Goal: Transaction & Acquisition: Register for event/course

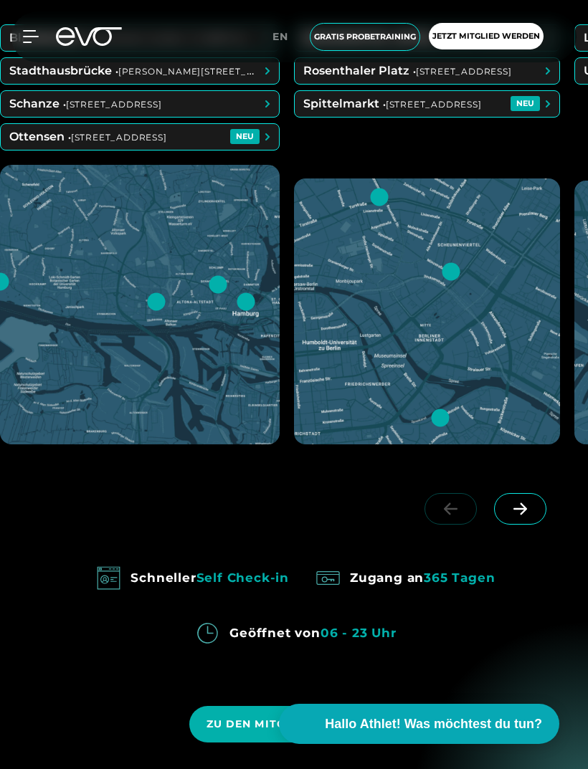
scroll to position [1142, 0]
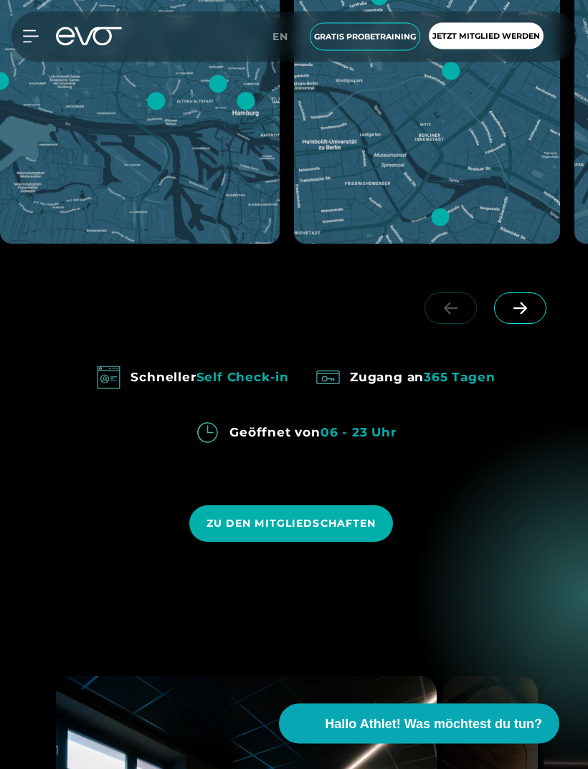
click at [374, 532] on span "ZU DEN MITGLIEDSCHAFTEN" at bounding box center [291, 524] width 170 height 15
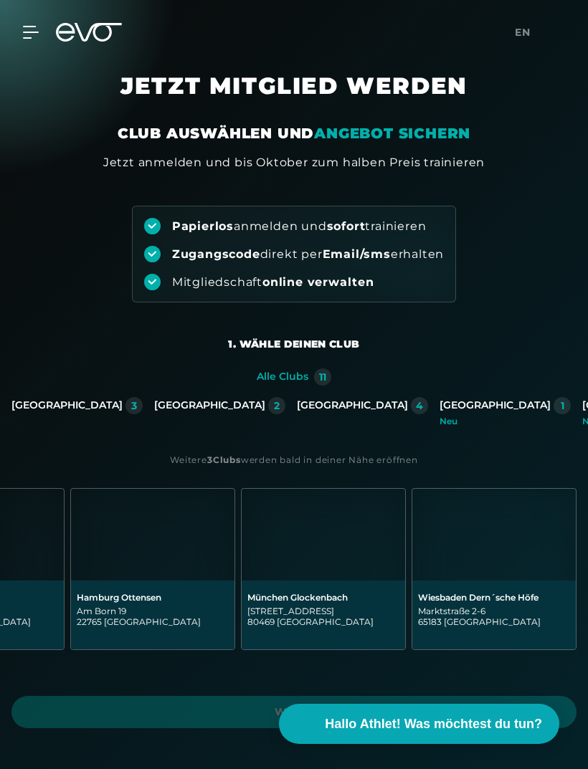
scroll to position [0, 1306]
click at [142, 403] on div "3" at bounding box center [133, 405] width 17 height 17
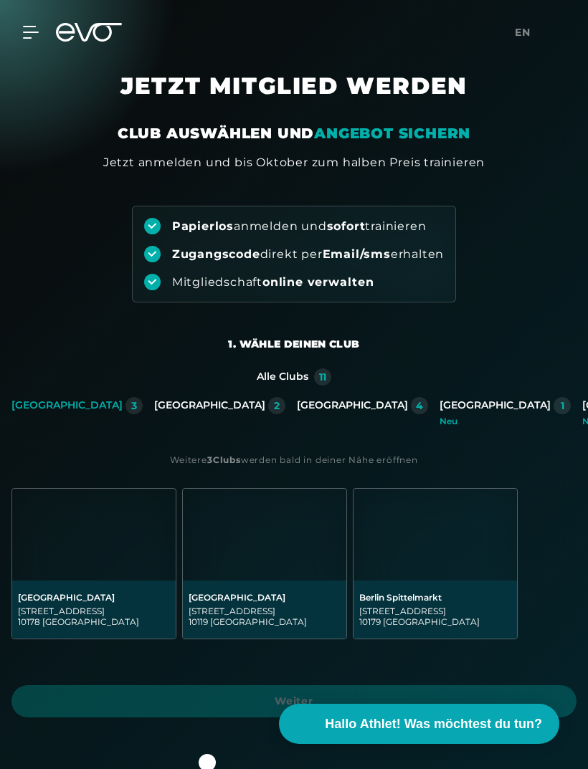
scroll to position [0, 0]
click at [145, 604] on div "Berlin Alexanderplatz Rosa-Luxemburg-Straße 14 10178 Berlin" at bounding box center [94, 609] width 152 height 35
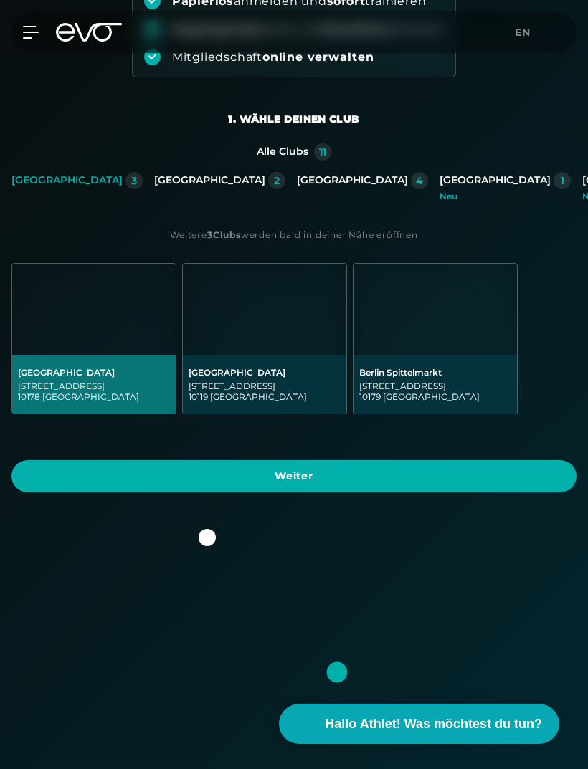
click at [509, 492] on span "Weiter" at bounding box center [293, 476] width 565 height 32
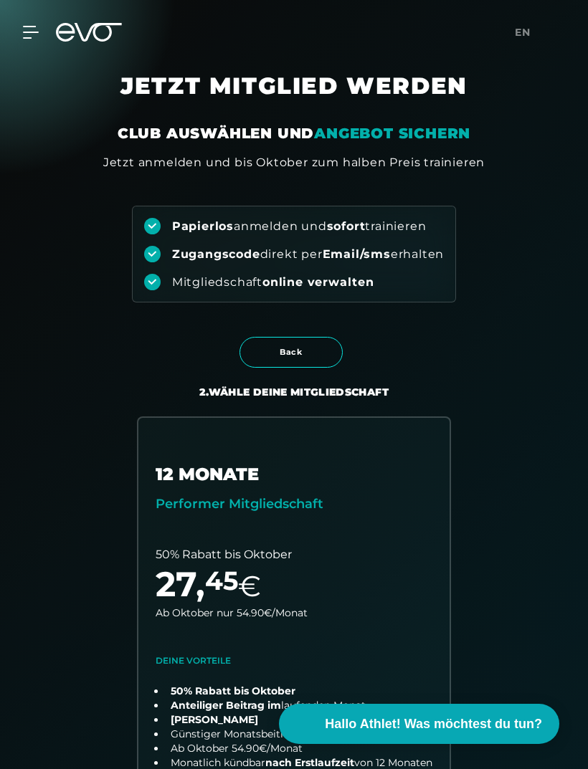
click at [29, 31] on icon at bounding box center [31, 32] width 16 height 13
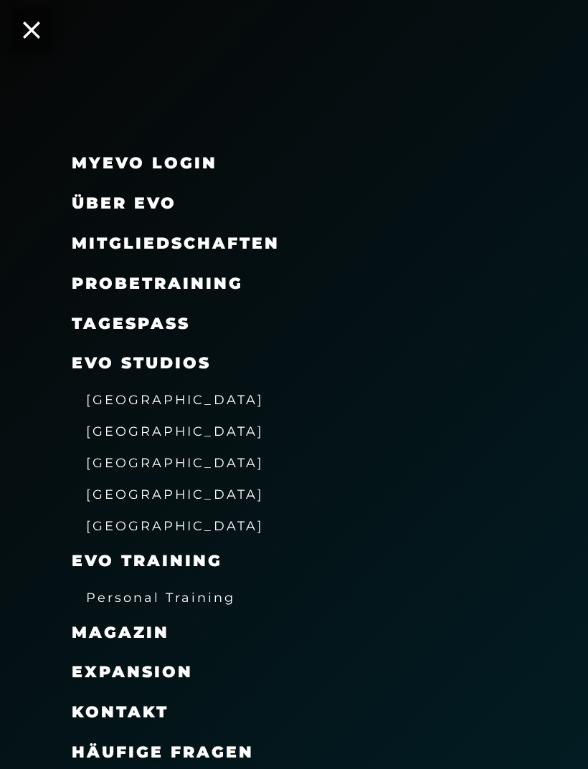
scroll to position [40, 0]
click at [140, 181] on div "MyEVO Login" at bounding box center [312, 163] width 480 height 40
click at [123, 163] on link "MyEVO Login" at bounding box center [144, 162] width 145 height 19
click at [183, 666] on span "Expansion" at bounding box center [132, 671] width 121 height 19
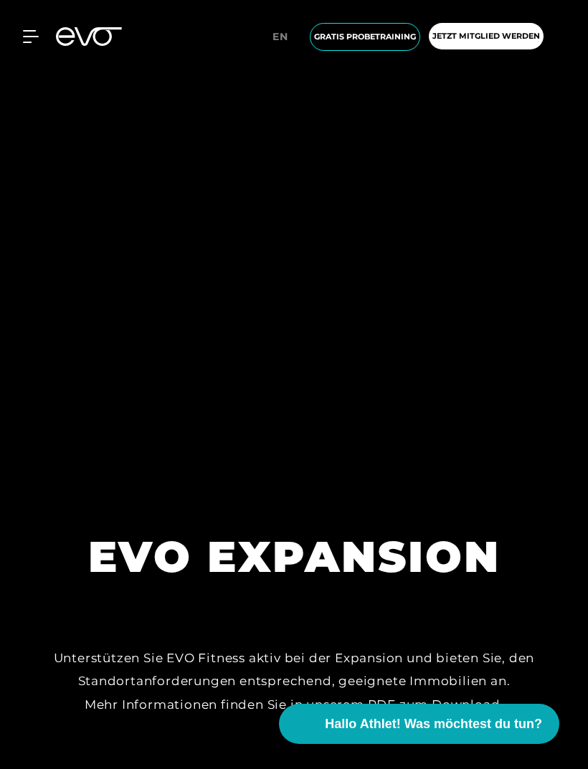
click at [16, 33] on div at bounding box center [22, 36] width 33 height 13
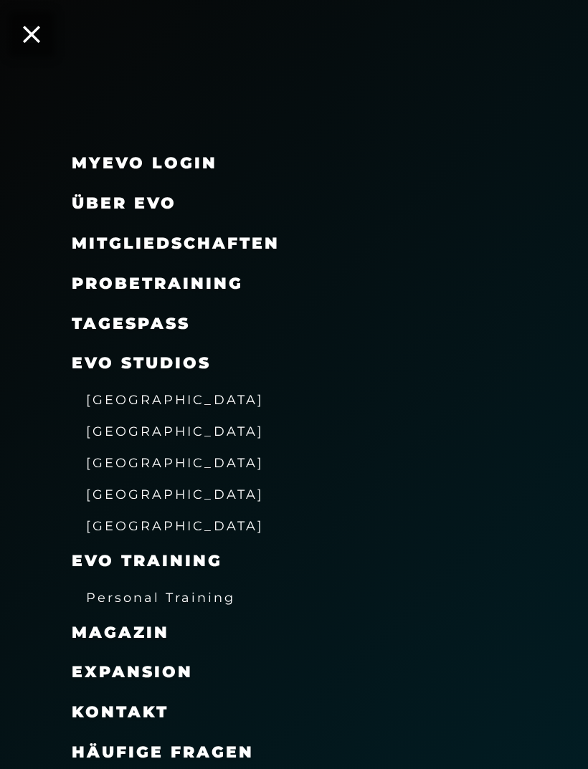
click at [144, 203] on span "Über EVO" at bounding box center [124, 203] width 105 height 19
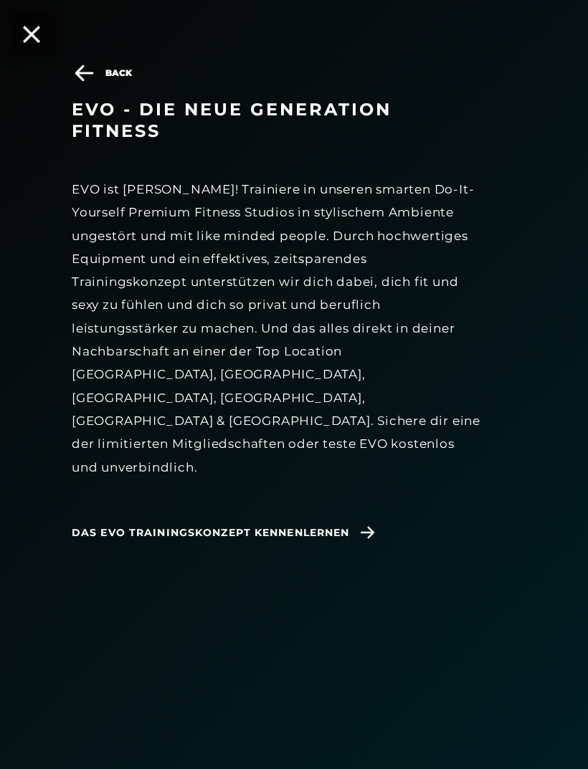
scroll to position [1786, 0]
click at [22, 42] on div "Back EVO - die neue Generation Fitness EVO ist anders! Trainiere in unseren sma…" at bounding box center [294, 406] width 588 height 769
click at [30, 38] on icon at bounding box center [31, 34] width 17 height 17
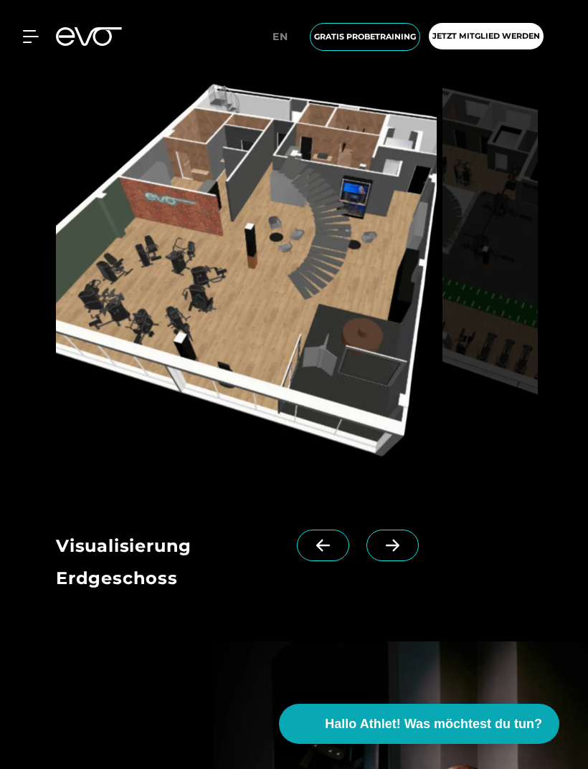
scroll to position [2088, 0]
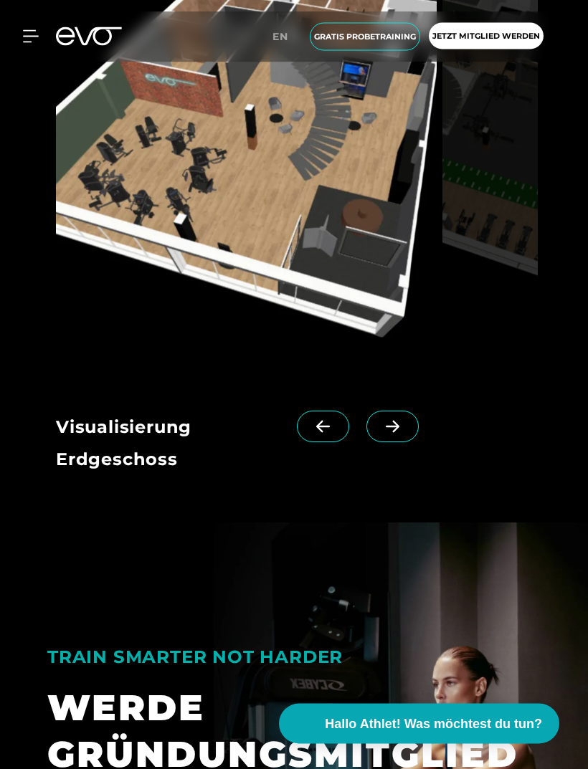
click at [333, 200] on img at bounding box center [246, 155] width 381 height 441
click at [401, 265] on img at bounding box center [246, 155] width 381 height 441
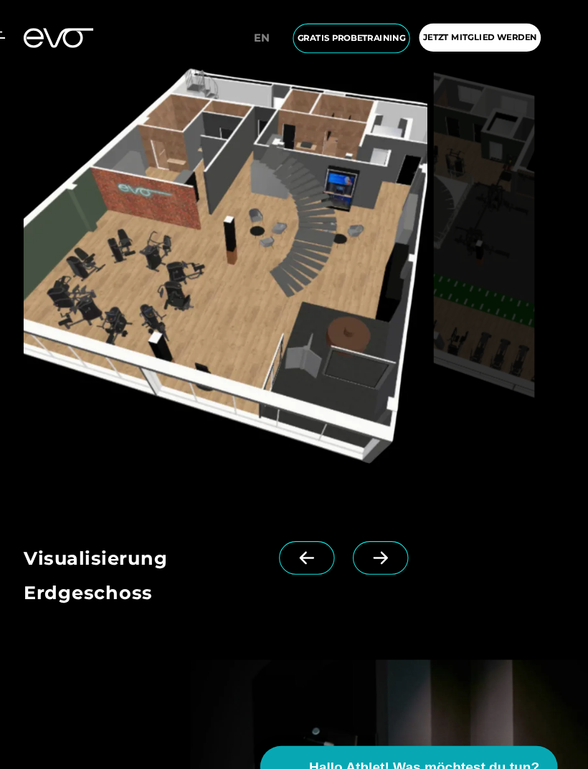
scroll to position [1989, 0]
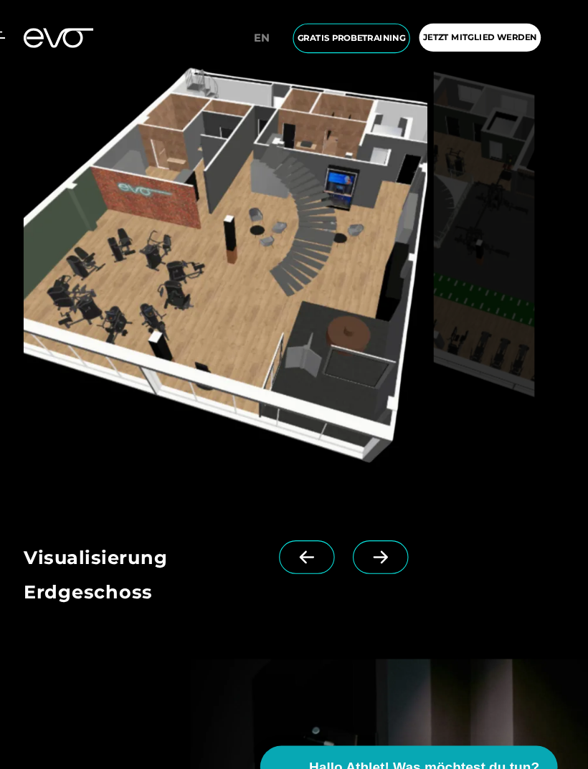
click at [380, 532] on icon at bounding box center [392, 526] width 25 height 13
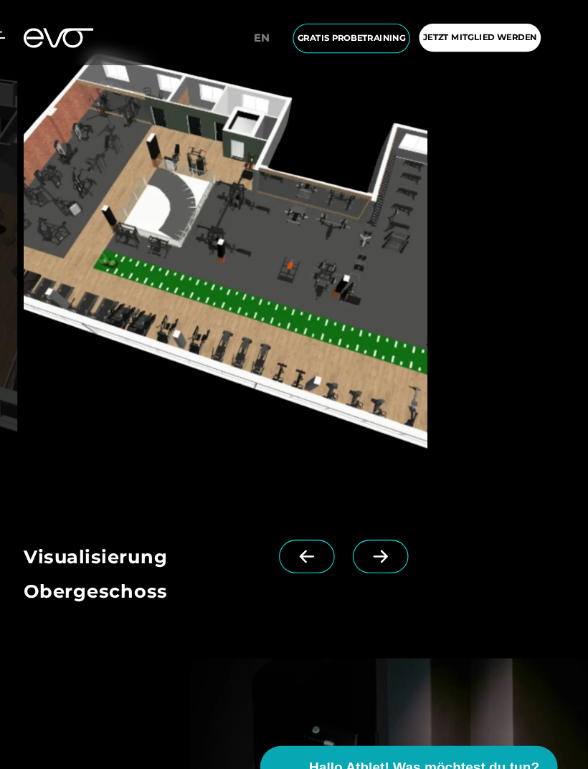
click at [377, 541] on span at bounding box center [392, 526] width 52 height 32
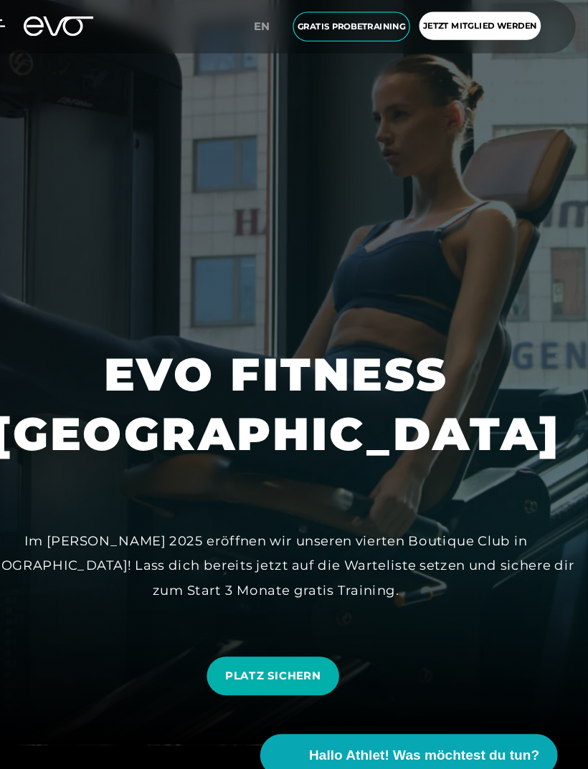
scroll to position [166, 0]
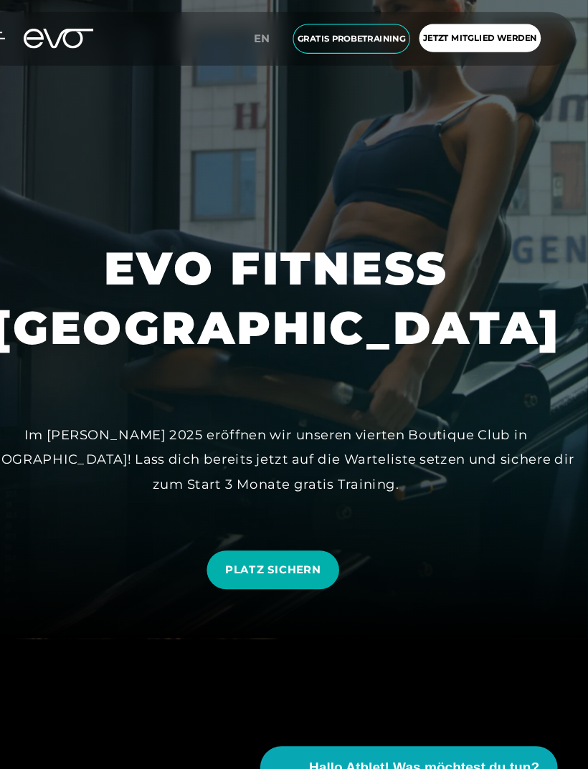
click at [288, 556] on link "PLATZ SICHERN" at bounding box center [291, 538] width 124 height 37
